Goal: Task Accomplishment & Management: Use online tool/utility

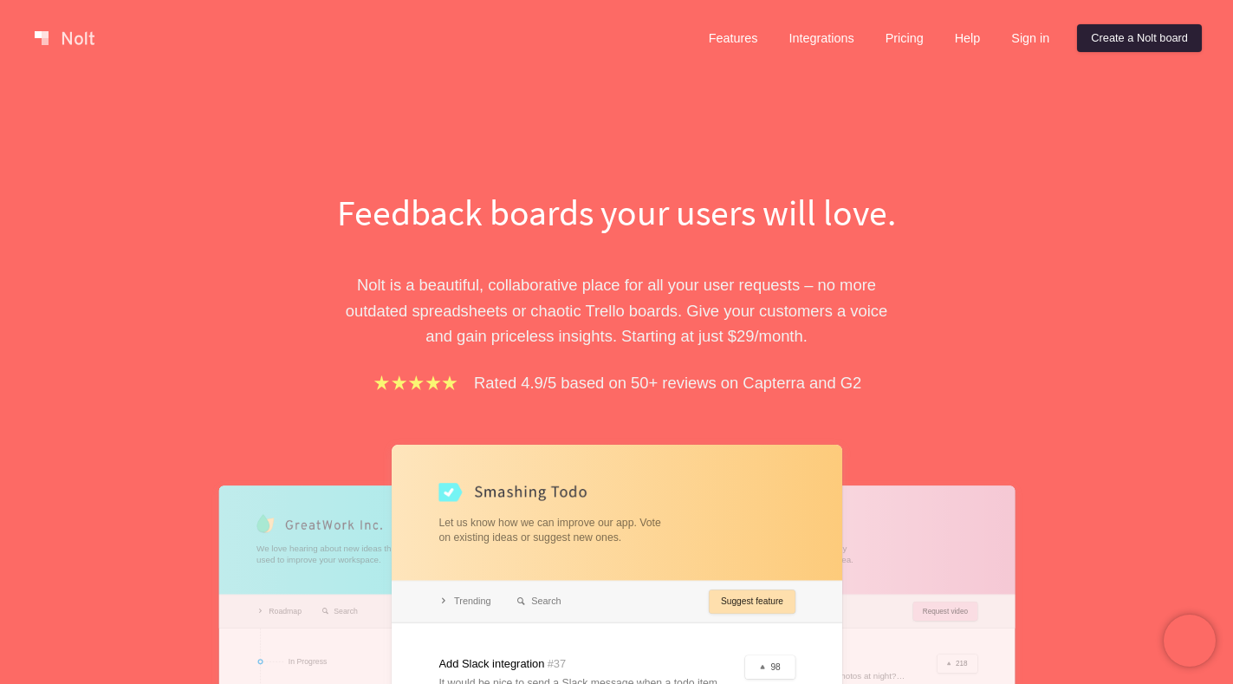
click at [1102, 33] on link "Create a Nolt board" at bounding box center [1139, 38] width 125 height 28
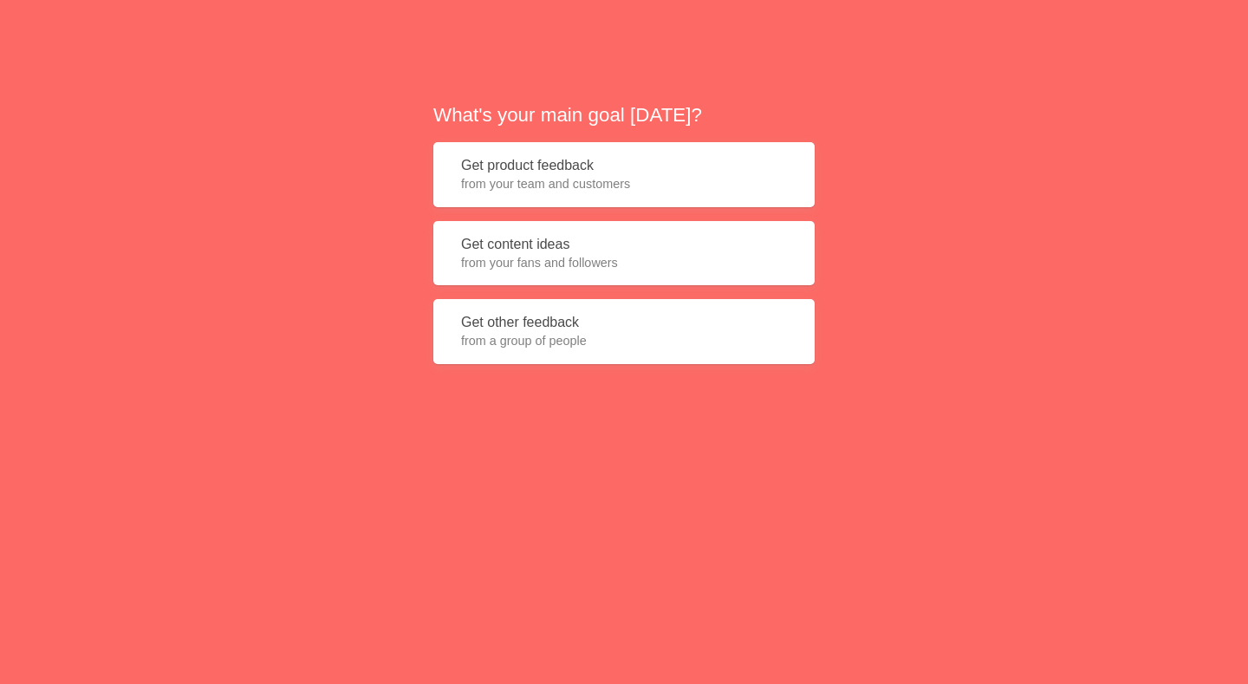
click at [556, 180] on span "from your team and customers" at bounding box center [624, 183] width 326 height 17
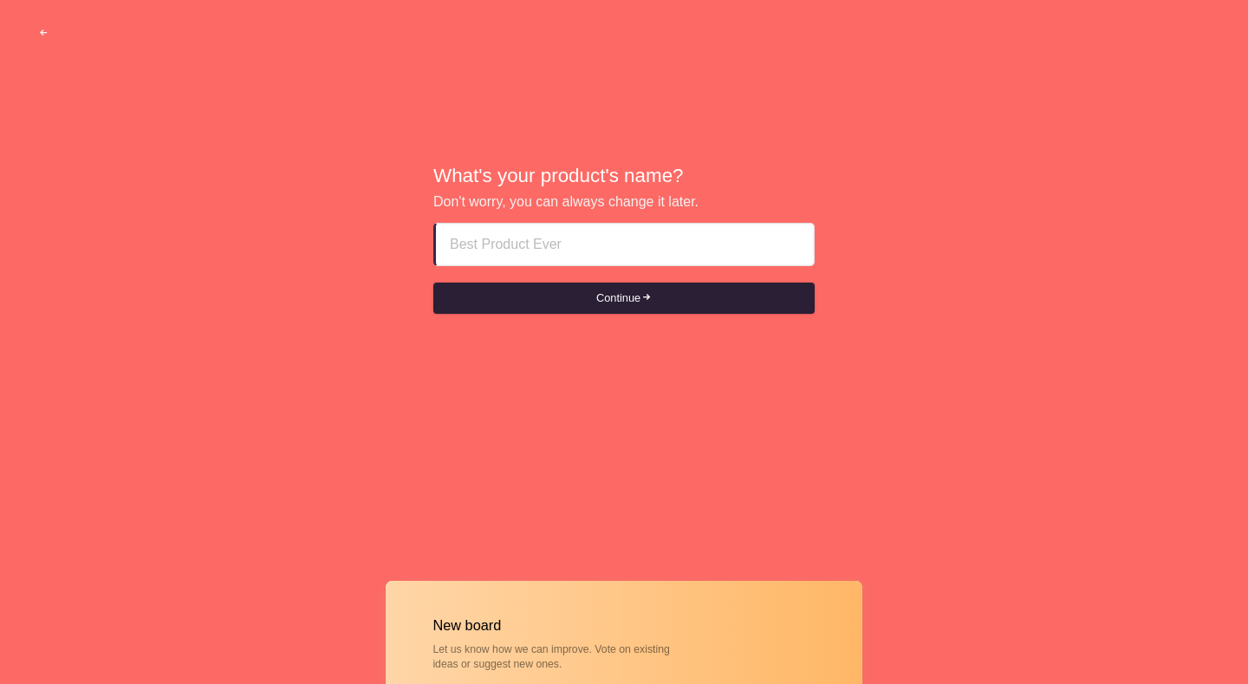
paste input "abu dhabi escorts ♗__+971⑤63⑤⑤Ö163___♗"
type input "abu dhabi escorts ♗__+971⑤63⑤⑤Ö163___♗"
click at [622, 306] on button "Continue" at bounding box center [623, 298] width 381 height 31
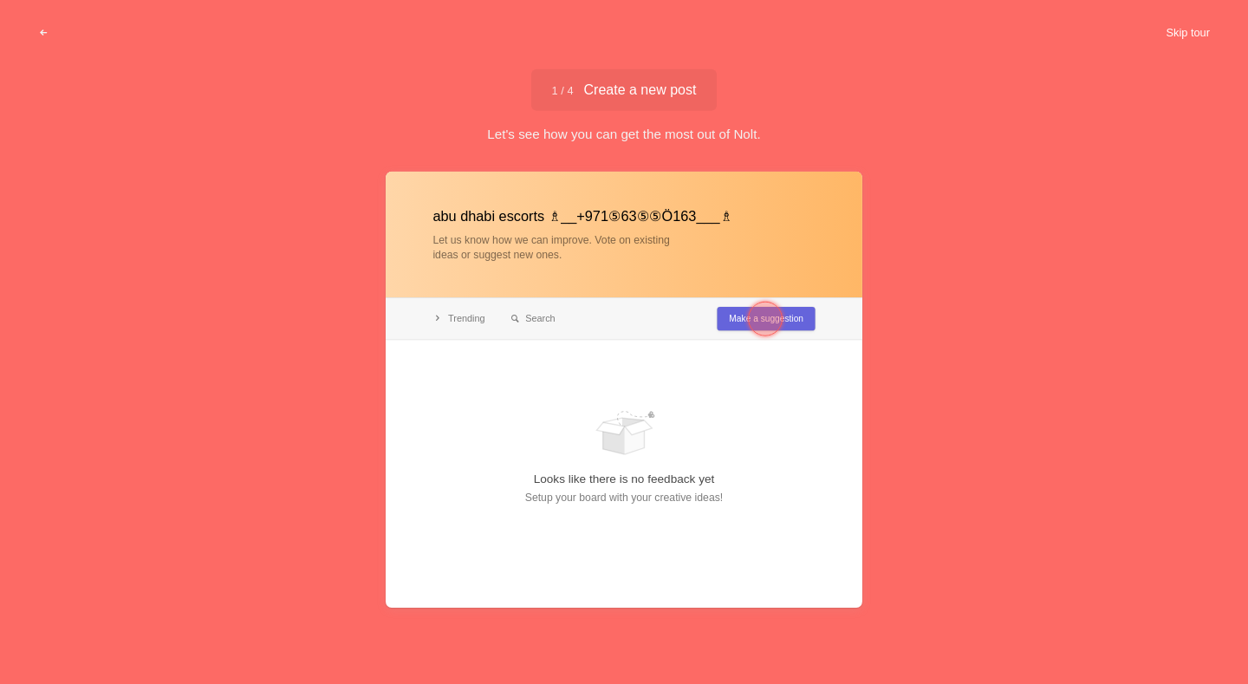
click at [1179, 20] on button "Skip tour" at bounding box center [1188, 32] width 86 height 31
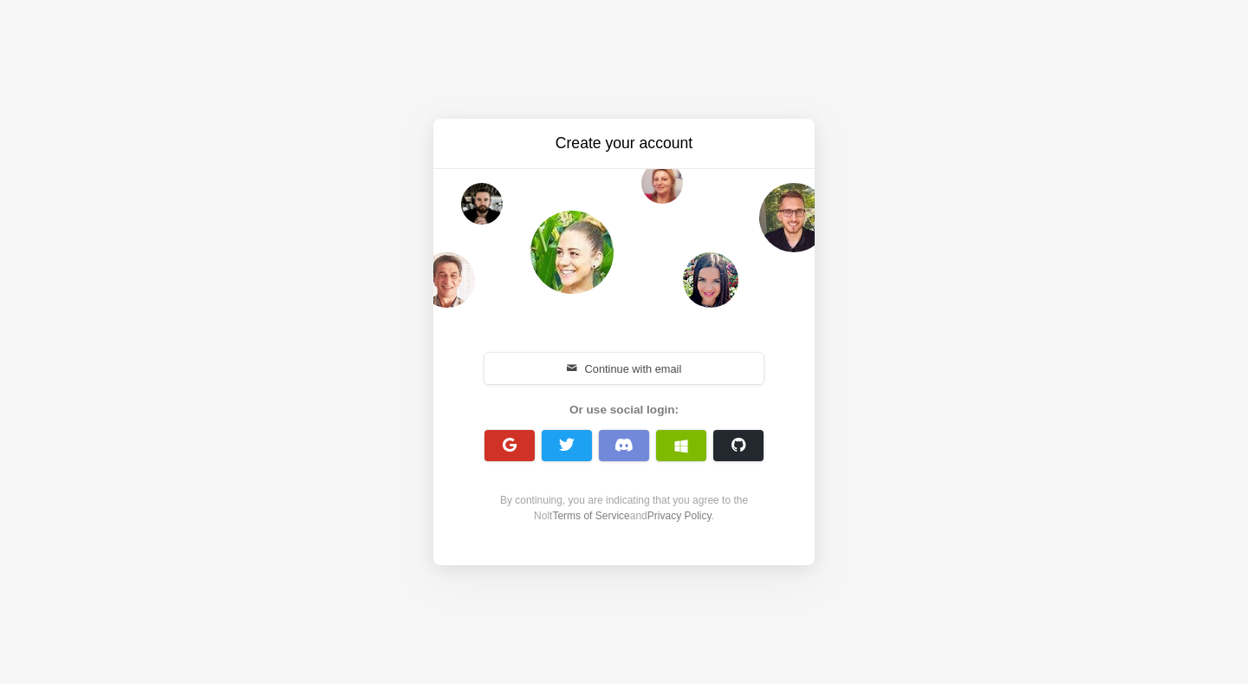
click at [510, 443] on span "button" at bounding box center [510, 445] width 16 height 16
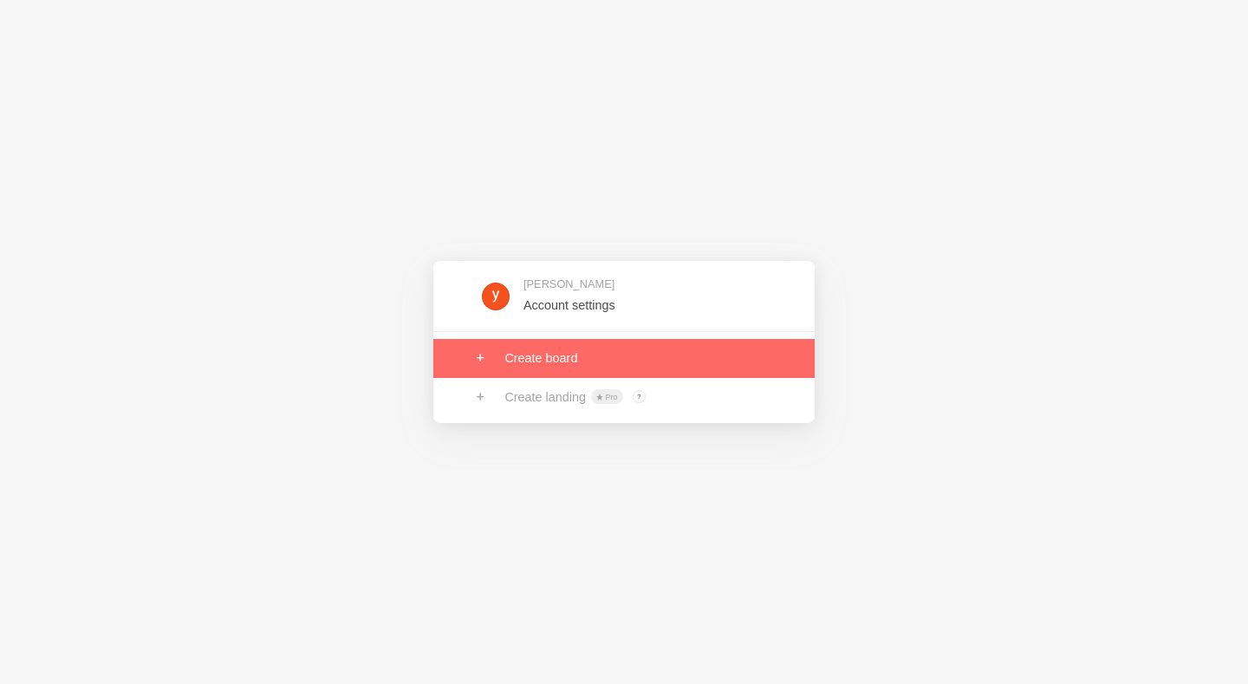
click at [558, 354] on link at bounding box center [623, 358] width 381 height 38
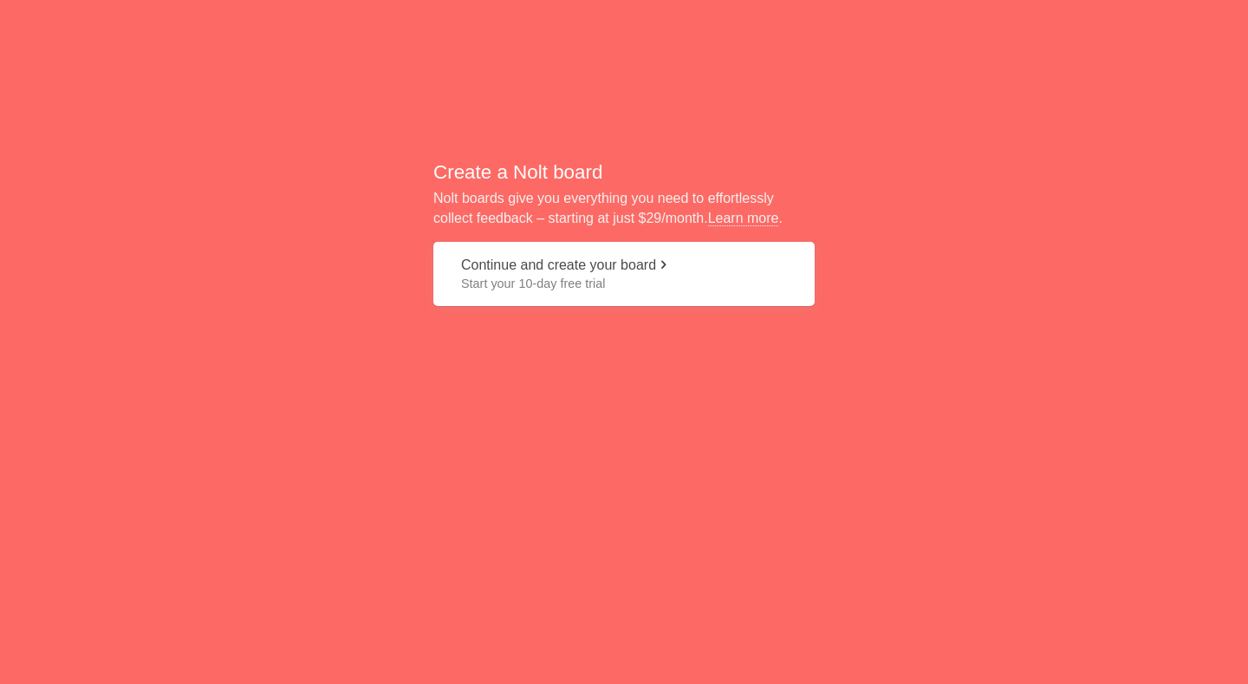
click at [621, 268] on button "Continue and create your board Start your 10-day free trial" at bounding box center [623, 274] width 381 height 65
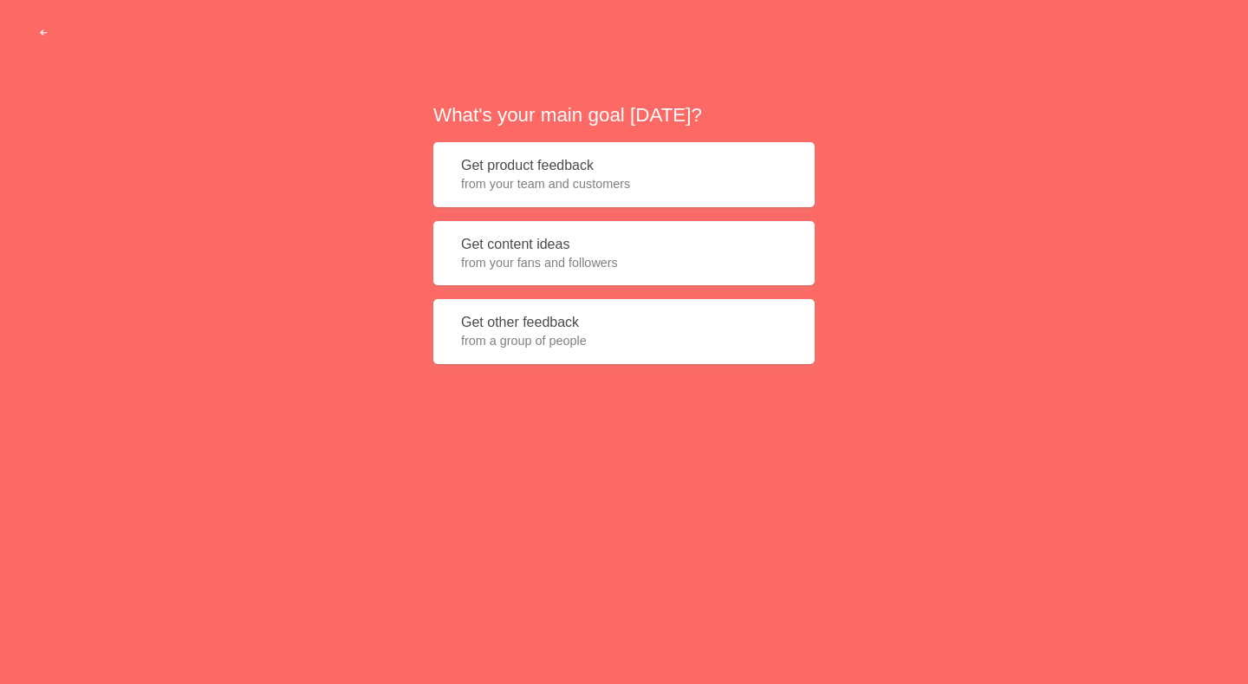
click at [599, 172] on button "Get product feedback from your team and customers" at bounding box center [623, 174] width 381 height 65
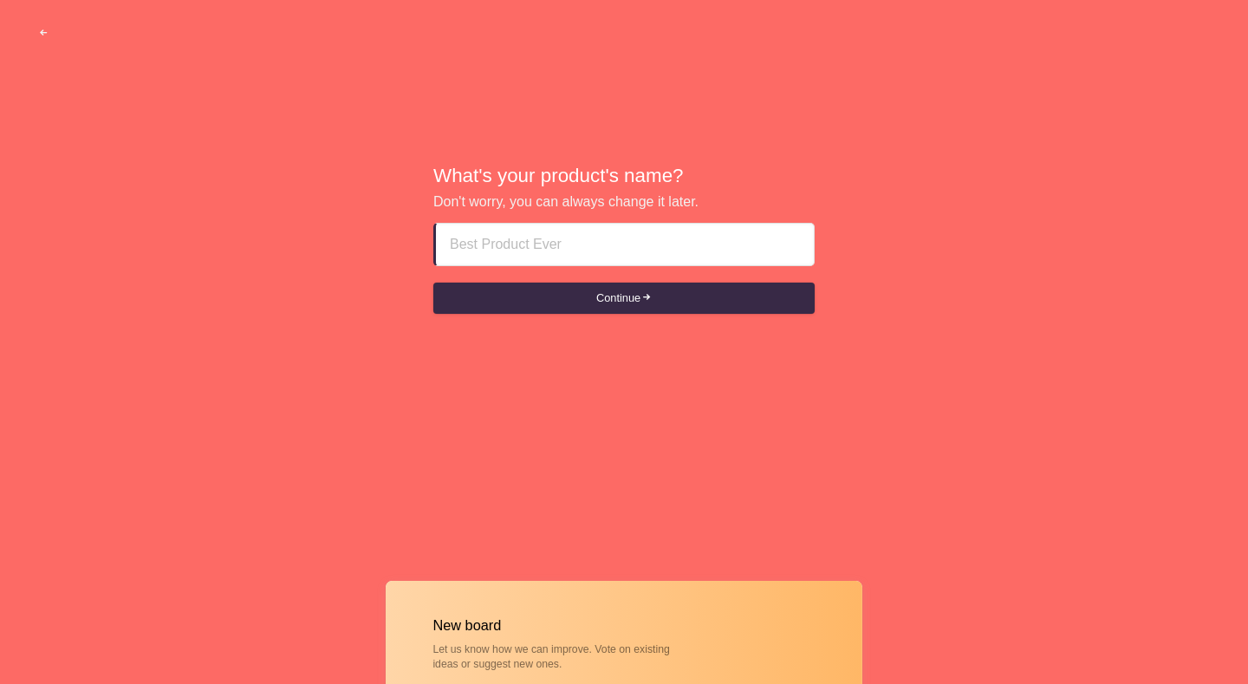
click at [570, 243] on input at bounding box center [625, 245] width 350 height 42
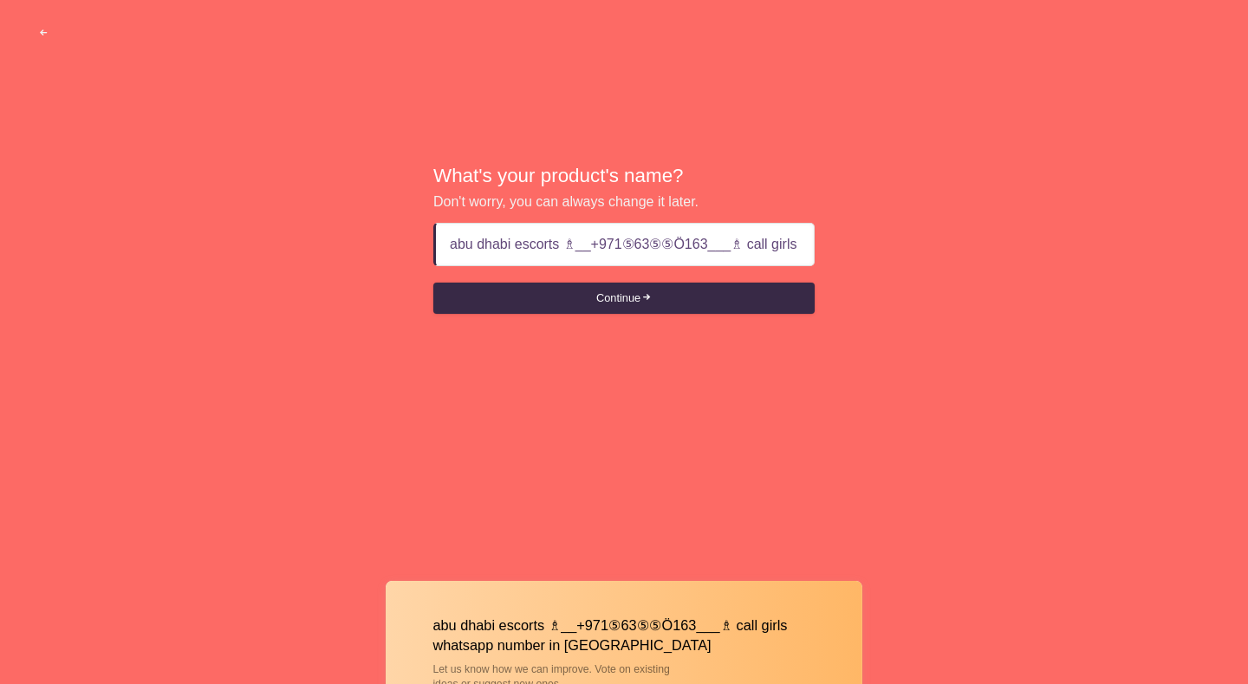
scroll to position [0, 188]
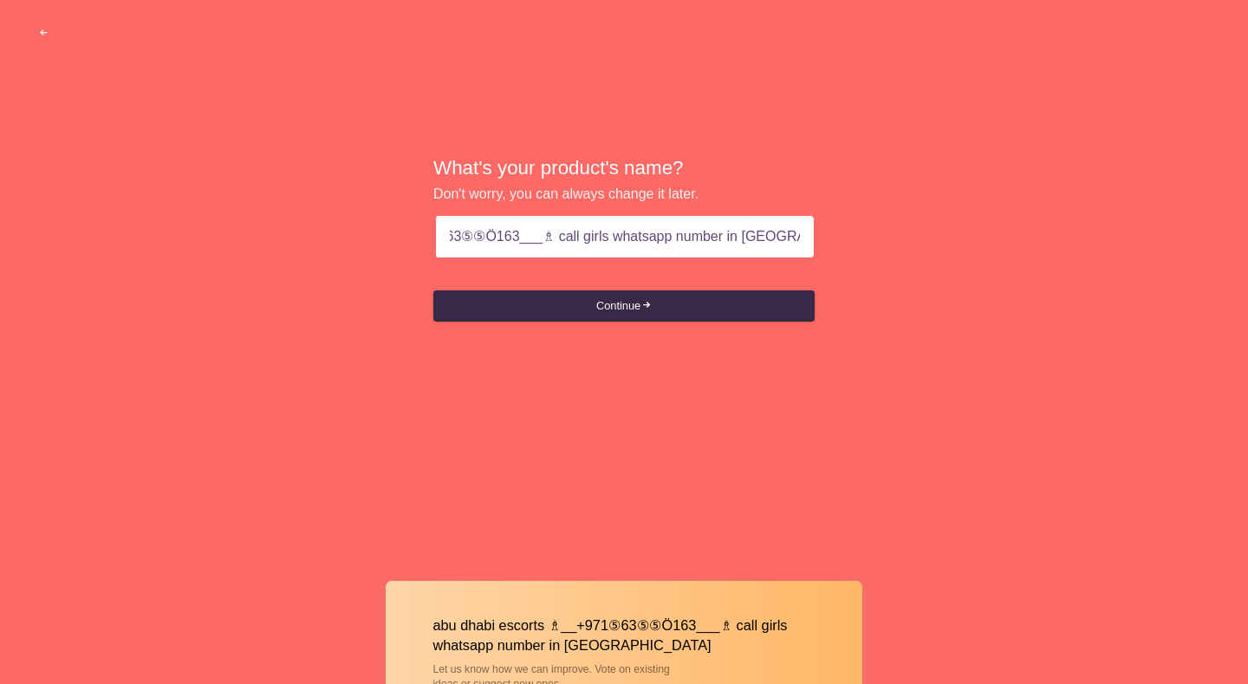
drag, startPoint x: 549, startPoint y: 242, endPoint x: 884, endPoint y: 239, distance: 335.4
click at [884, 239] on div "What's your product's name? Don't worry, you can always change it later. abu dh…" at bounding box center [624, 239] width 1248 height 478
type input "abu dhabi escorts ♗__+971⑤63⑤⑤Ö163___♗"
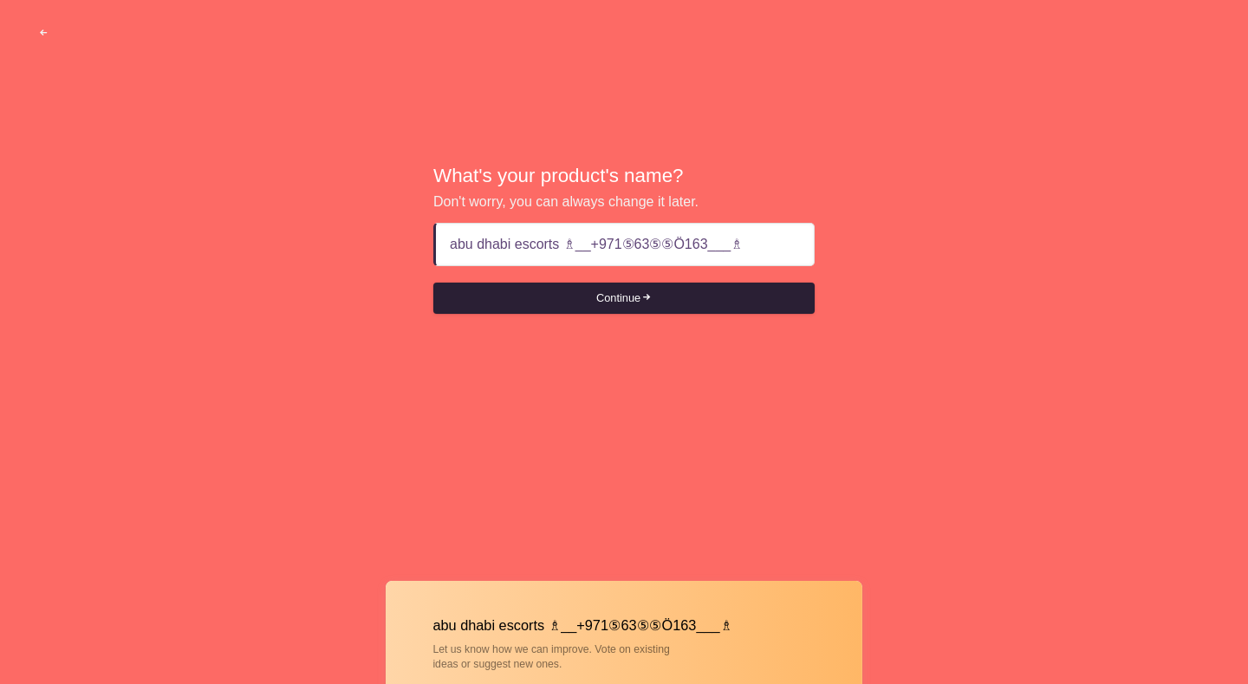
click at [620, 299] on button "Continue" at bounding box center [623, 298] width 381 height 31
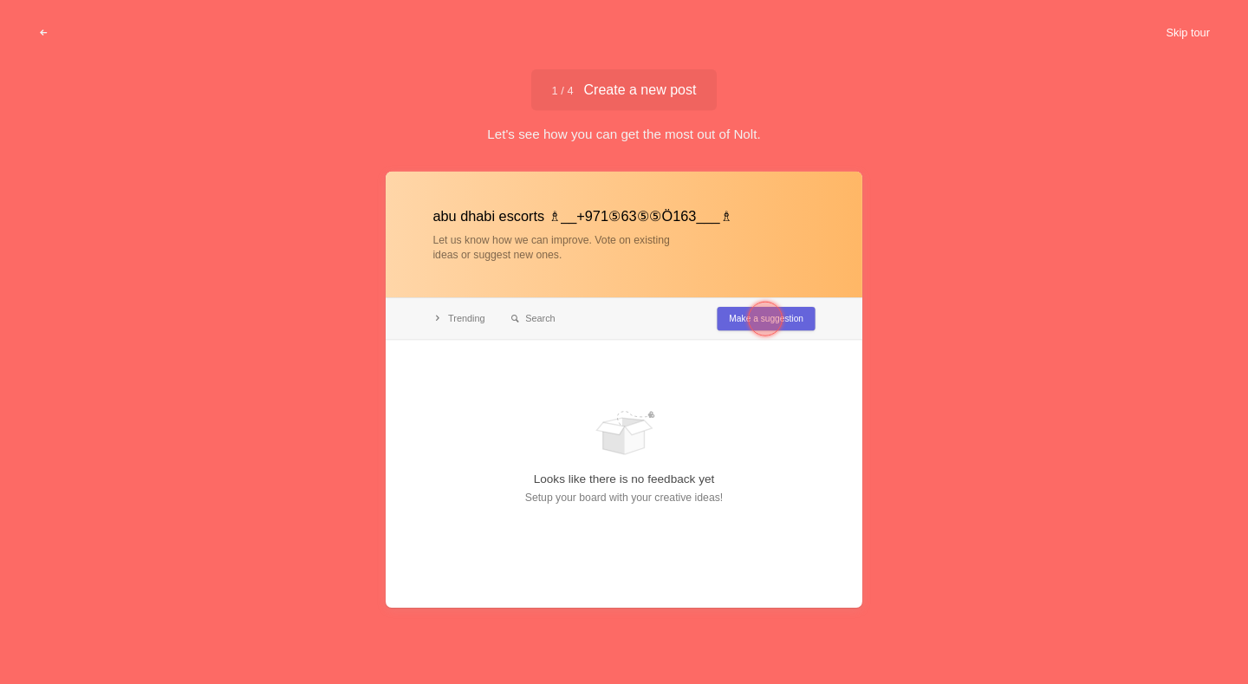
click at [1163, 39] on button "Skip tour" at bounding box center [1188, 32] width 86 height 31
